Goal: Task Accomplishment & Management: Use online tool/utility

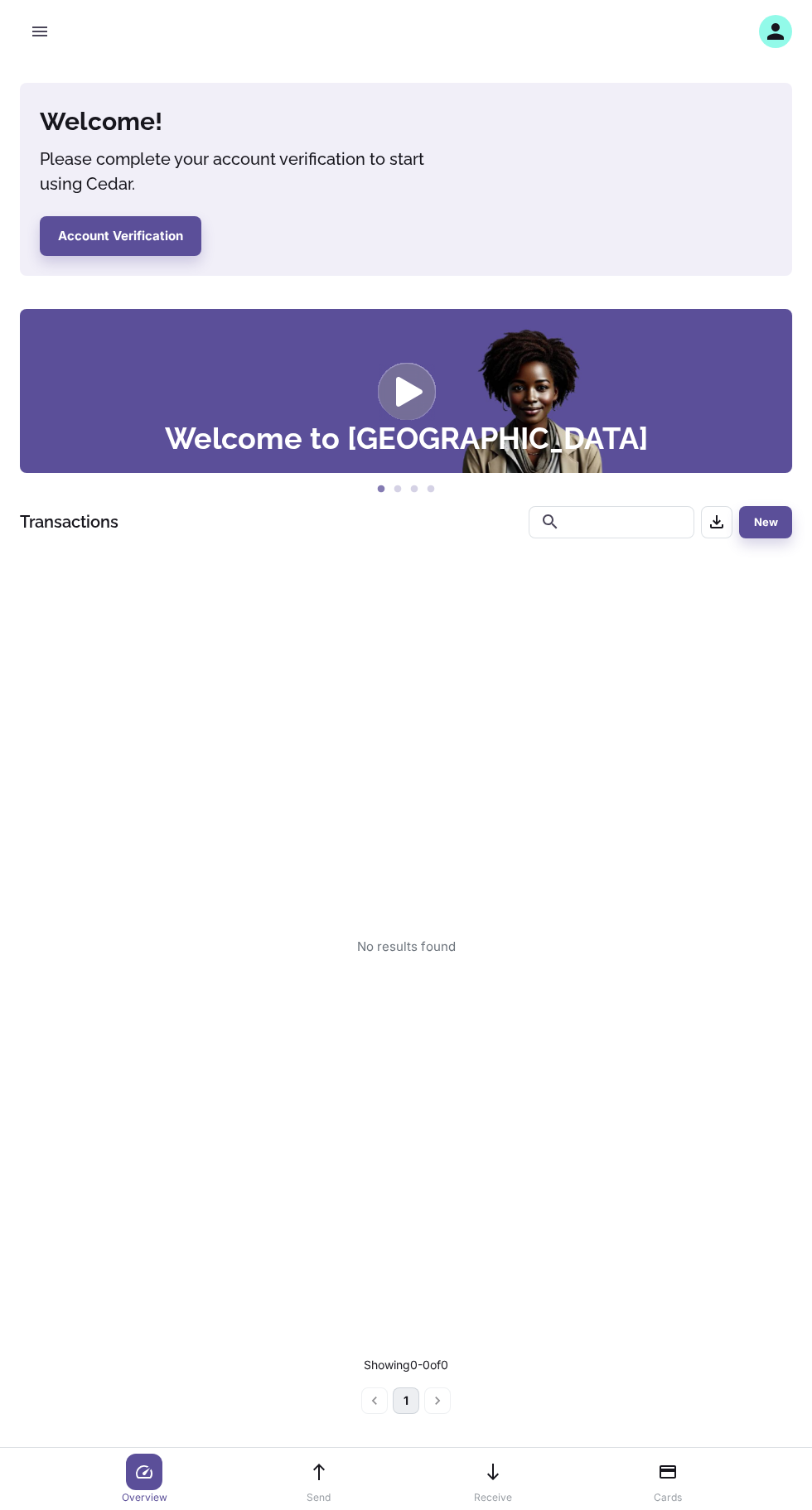
click at [40, 44] on button "button" at bounding box center [40, 31] width 40 height 40
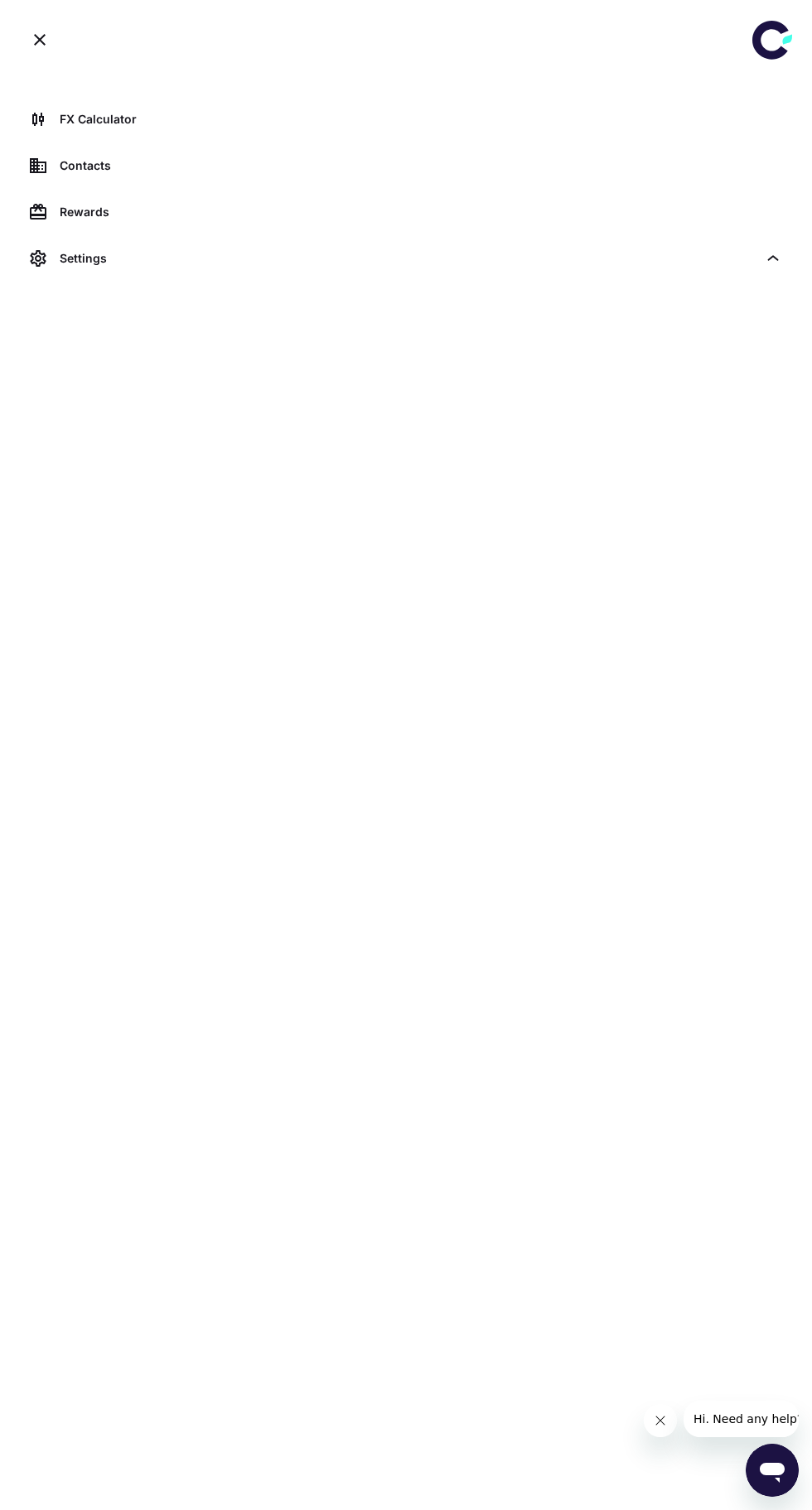
click at [63, 118] on div "FX Calculator" at bounding box center [421, 119] width 722 height 18
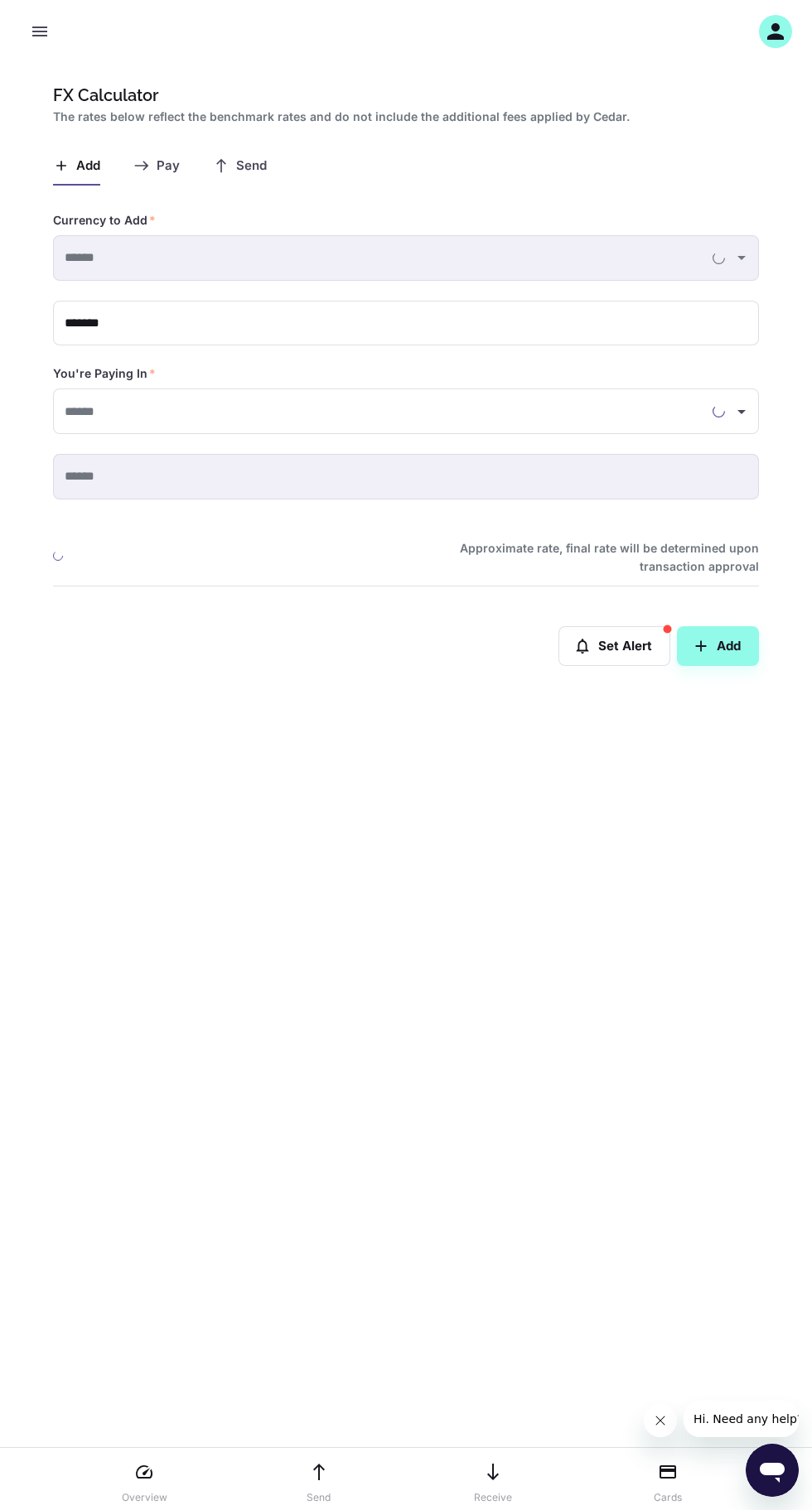
type input "**********"
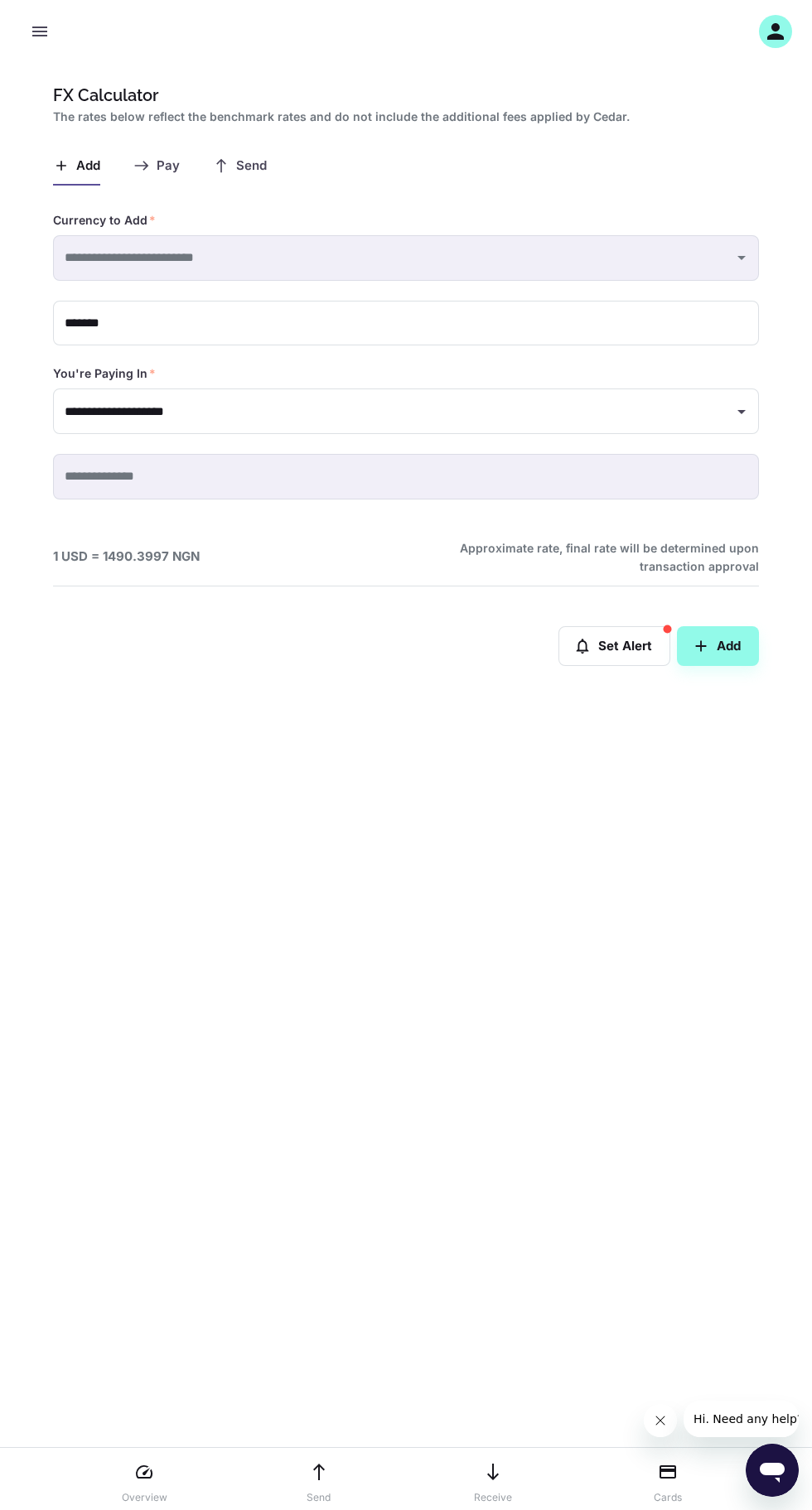
type input "**********"
click at [250, 166] on span "Send" at bounding box center [251, 165] width 30 height 16
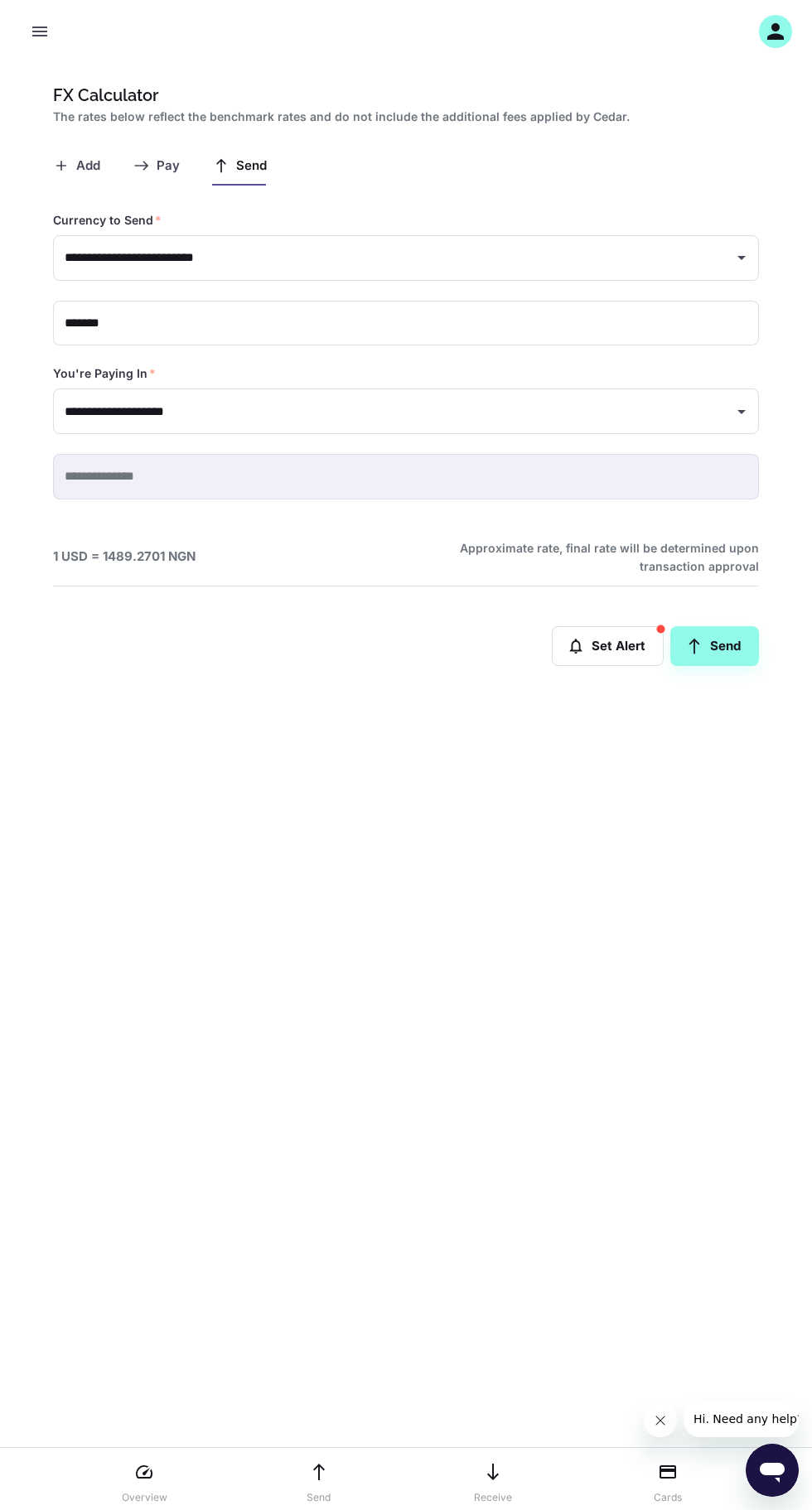
click at [768, 31] on icon "button" at bounding box center [775, 31] width 25 height 25
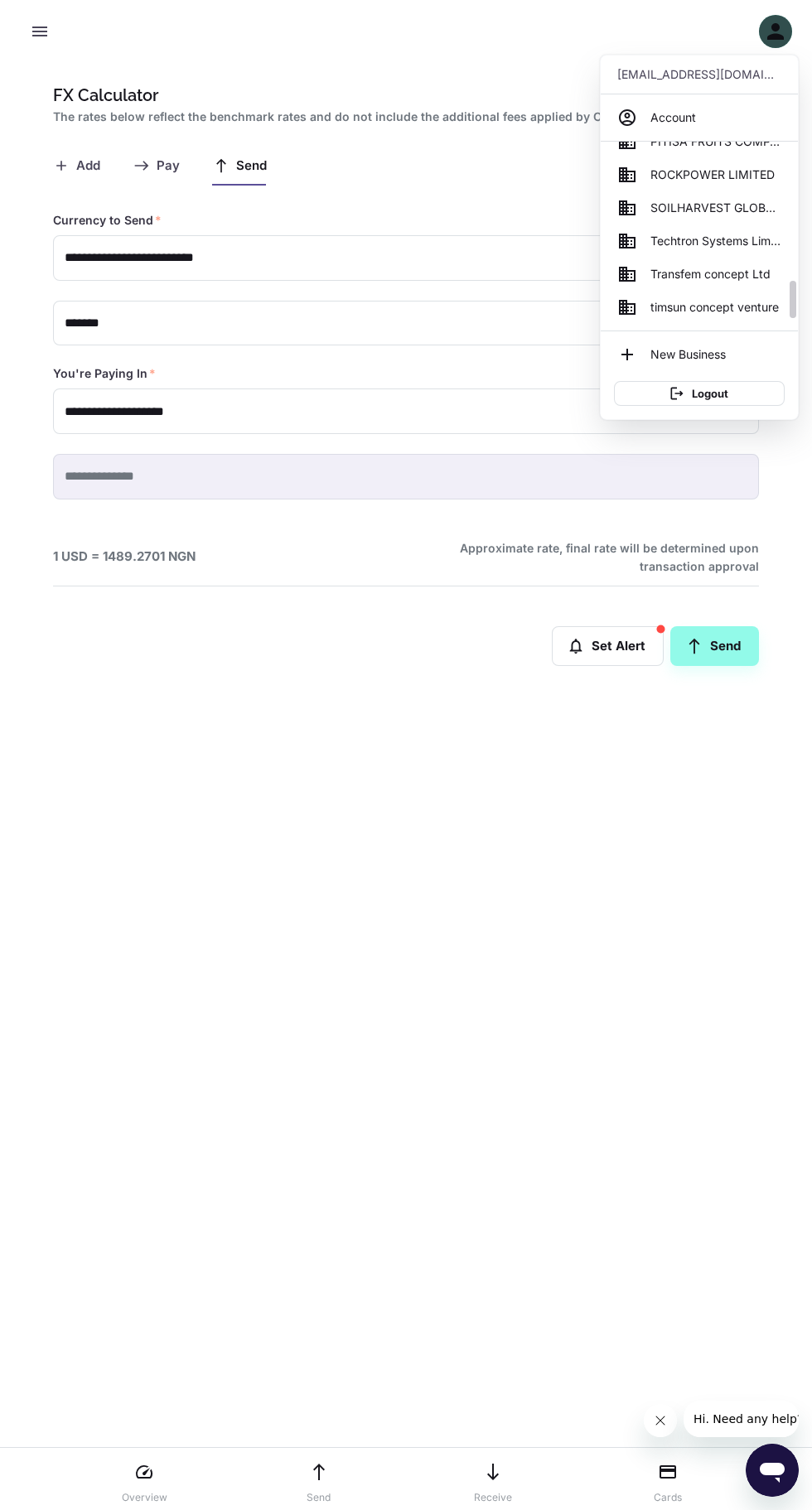
scroll to position [749, 0]
click at [657, 219] on span "SOILHARVEST GLOBAL BUSINESS SERVICES" at bounding box center [716, 212] width 131 height 18
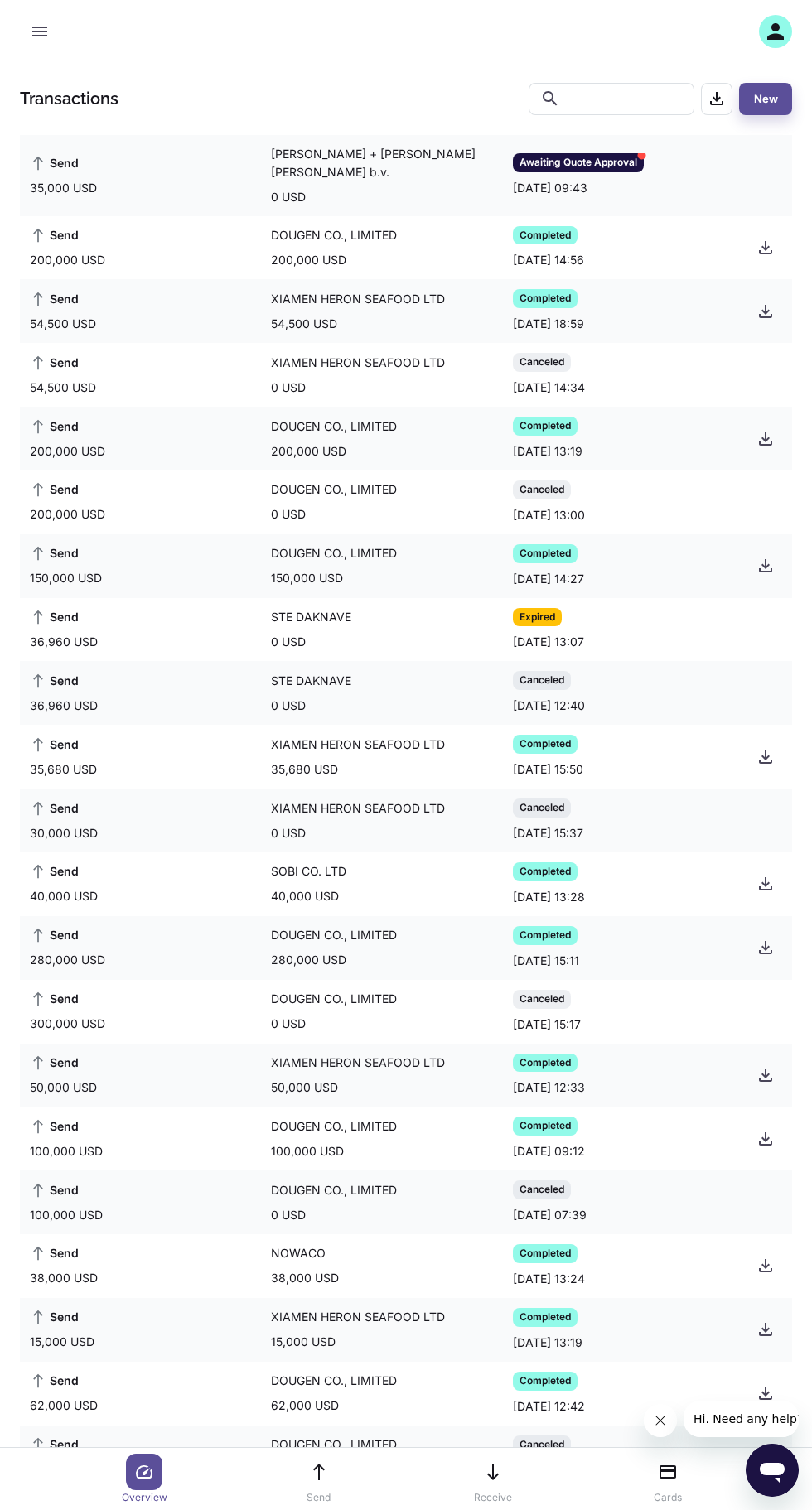
click at [365, 145] on div "[PERSON_NAME] + [PERSON_NAME] [PERSON_NAME] b.v." at bounding box center [387, 162] width 231 height 36
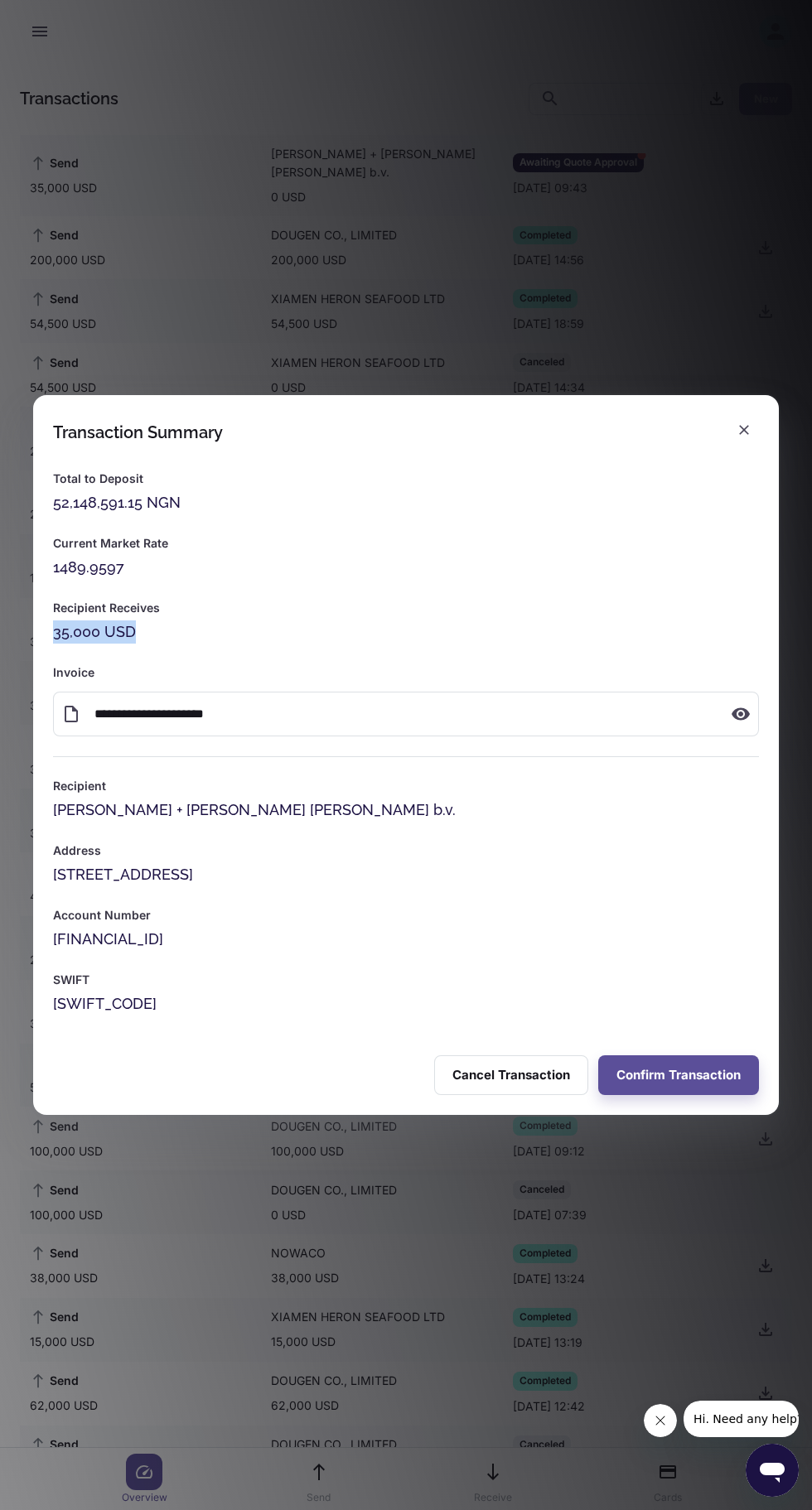
copy div "35,000 USD"
copy div "52,148,591.15 NGN"
copy div "1489.9597"
click at [699, 1072] on button "Confirm Transaction" at bounding box center [678, 1075] width 161 height 40
